Goal: Navigation & Orientation: Find specific page/section

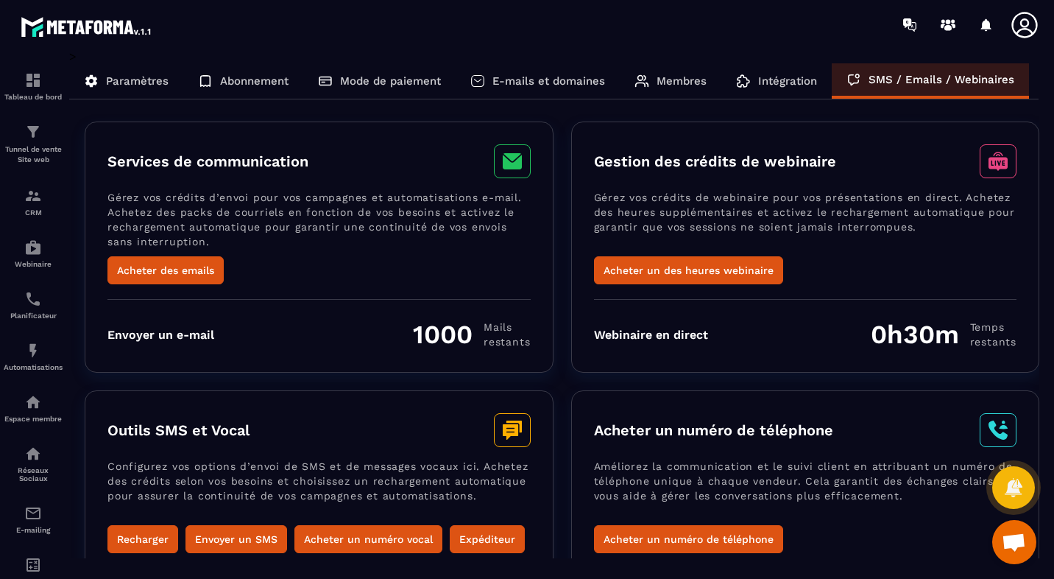
click at [783, 72] on div "Intégration" at bounding box center [777, 80] width 110 height 35
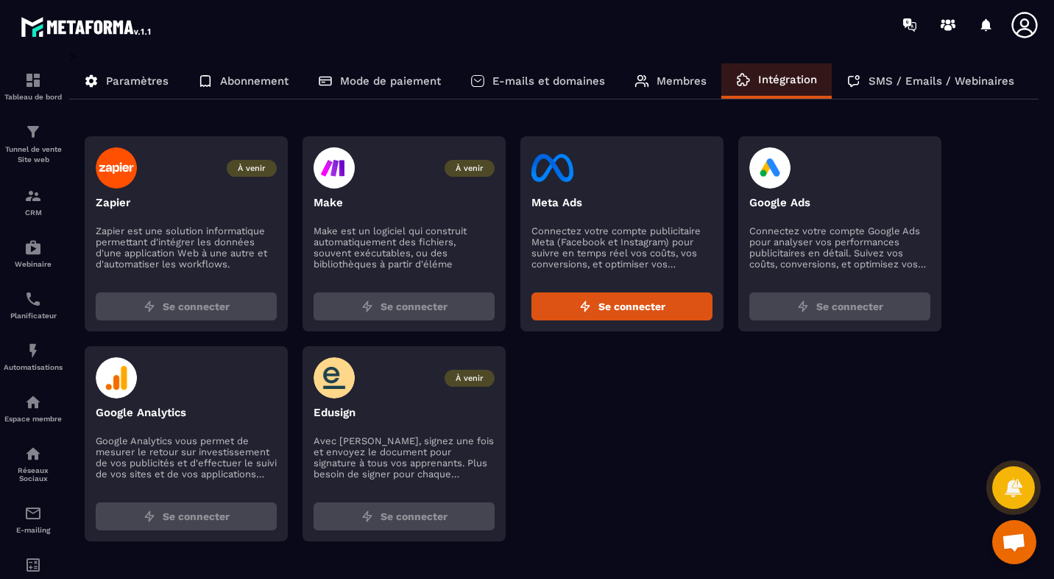
click at [675, 80] on p "Membres" at bounding box center [682, 80] width 50 height 13
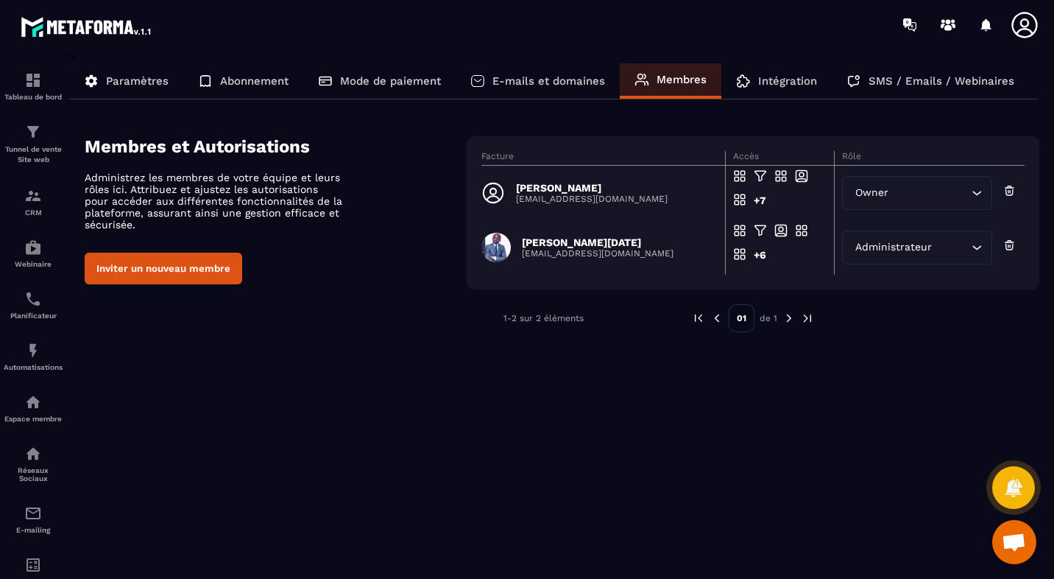
click at [560, 82] on p "E-mails et domaines" at bounding box center [549, 80] width 113 height 13
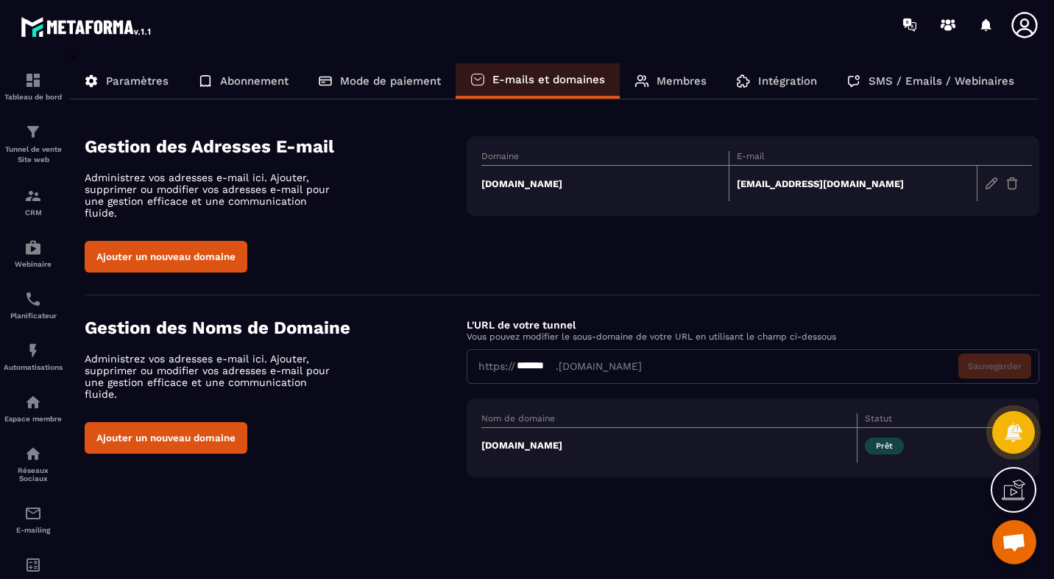
click at [380, 82] on p "Mode de paiement" at bounding box center [390, 80] width 101 height 13
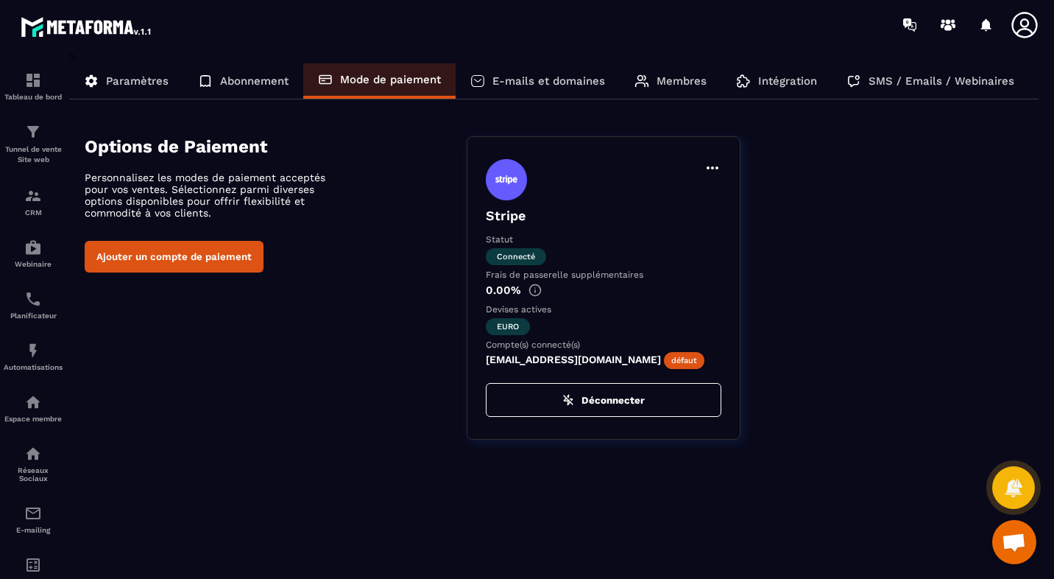
click at [247, 80] on p "Abonnement" at bounding box center [254, 80] width 68 height 13
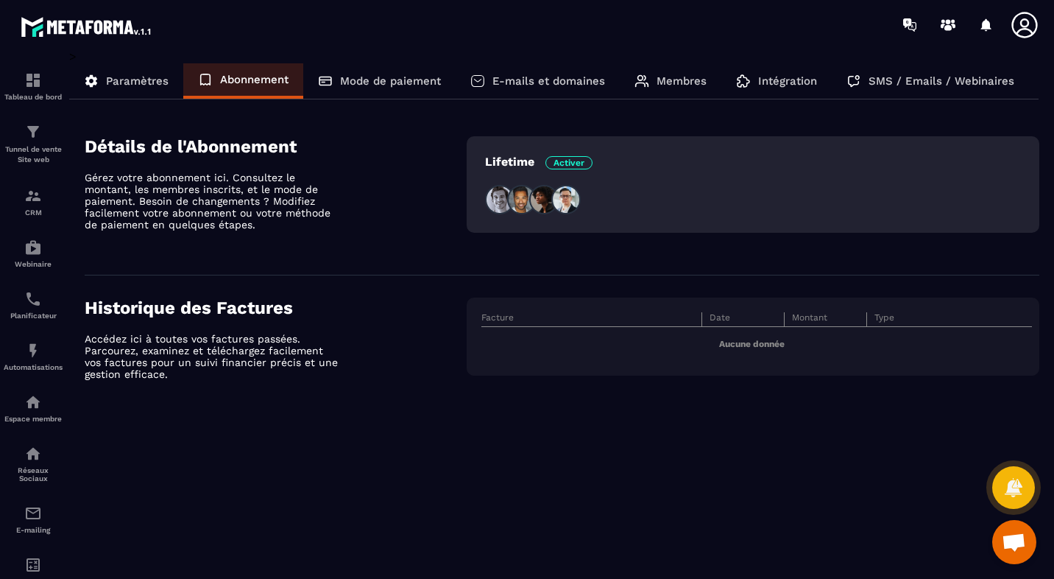
click at [136, 82] on p "Paramètres" at bounding box center [137, 80] width 63 height 13
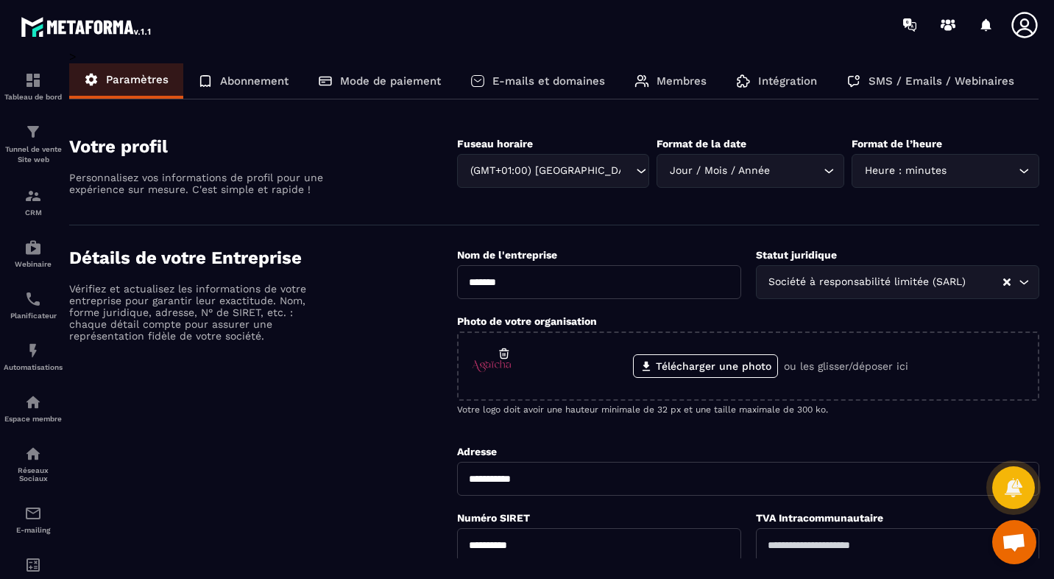
click at [1023, 20] on icon at bounding box center [1024, 24] width 29 height 29
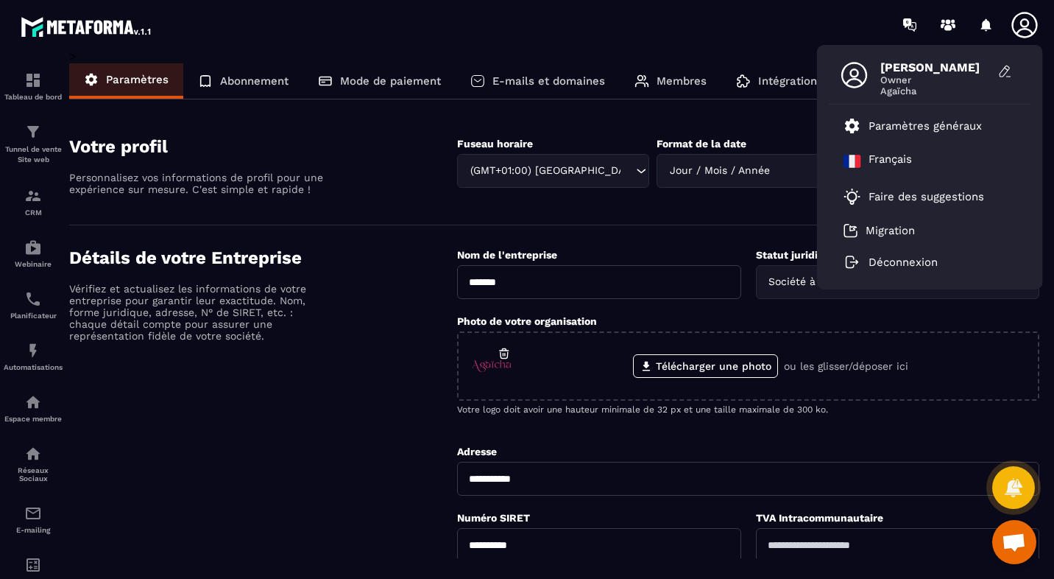
click at [937, 123] on p "Paramètres généraux" at bounding box center [925, 125] width 113 height 13
click at [898, 124] on p "Paramètres généraux" at bounding box center [925, 125] width 113 height 13
click at [850, 122] on icon at bounding box center [852, 126] width 14 height 15
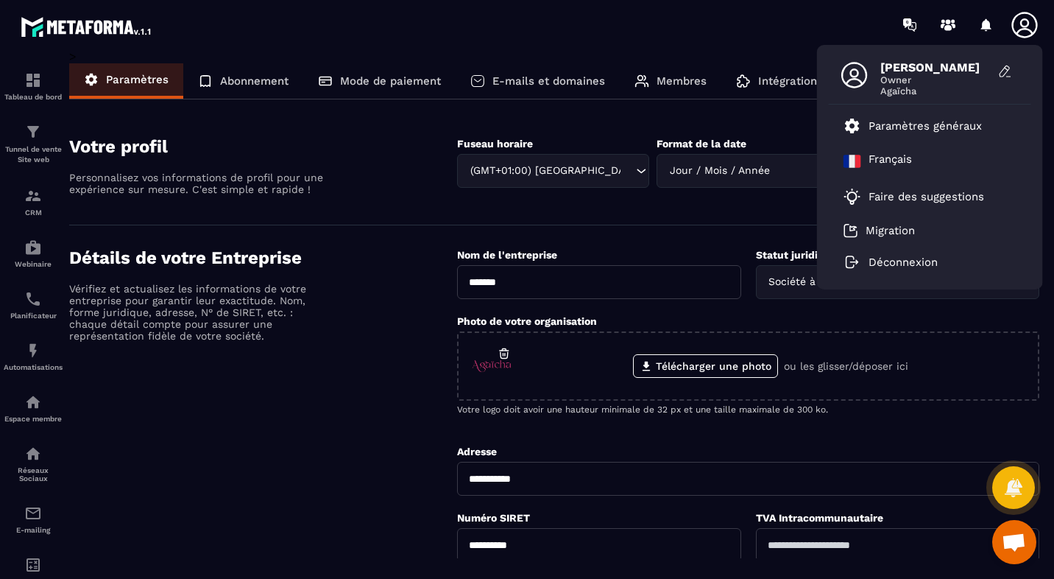
click at [722, 1] on div "[PERSON_NAME] Owner [PERSON_NAME] généraux [DEMOGRAPHIC_DATA] Faire des suggest…" at bounding box center [613, 24] width 881 height 49
